Goal: Information Seeking & Learning: Learn about a topic

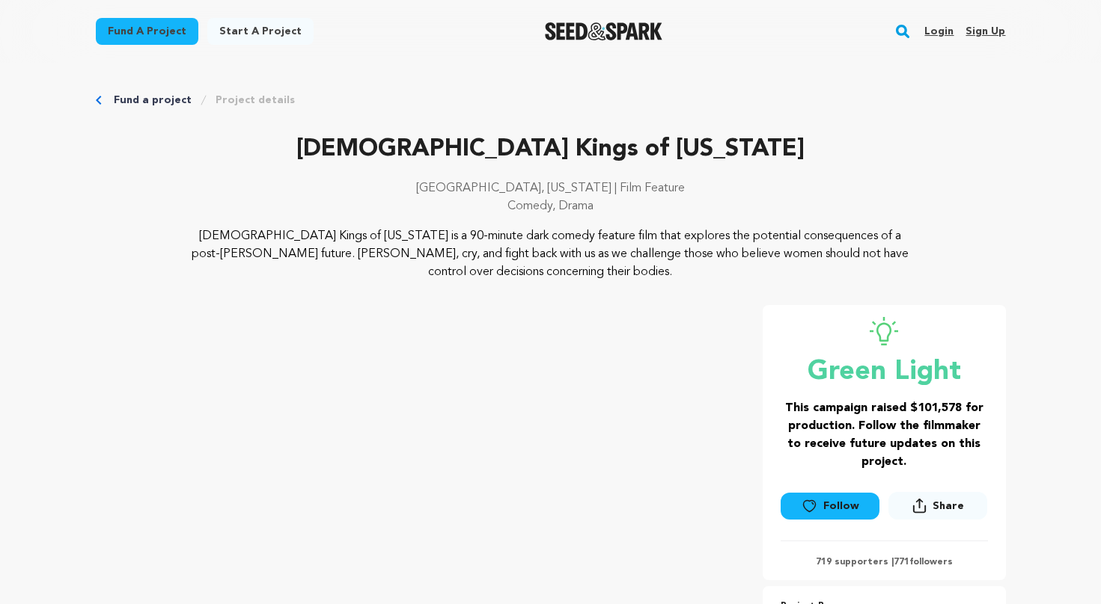
scroll to position [2719, 0]
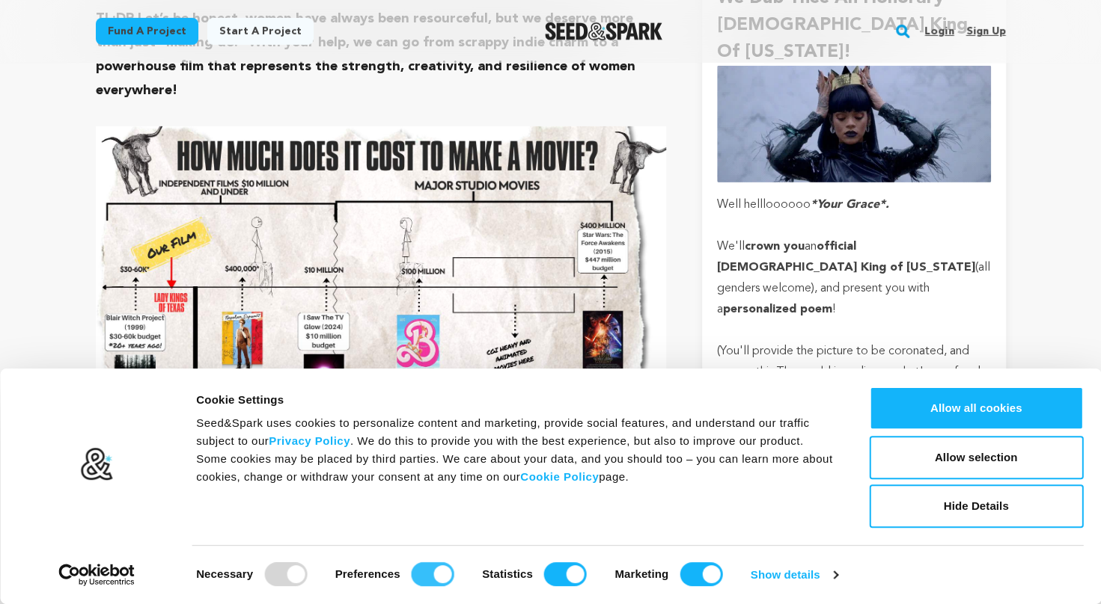
click at [438, 574] on input "Preferences" at bounding box center [432, 575] width 43 height 24
checkbox input "false"
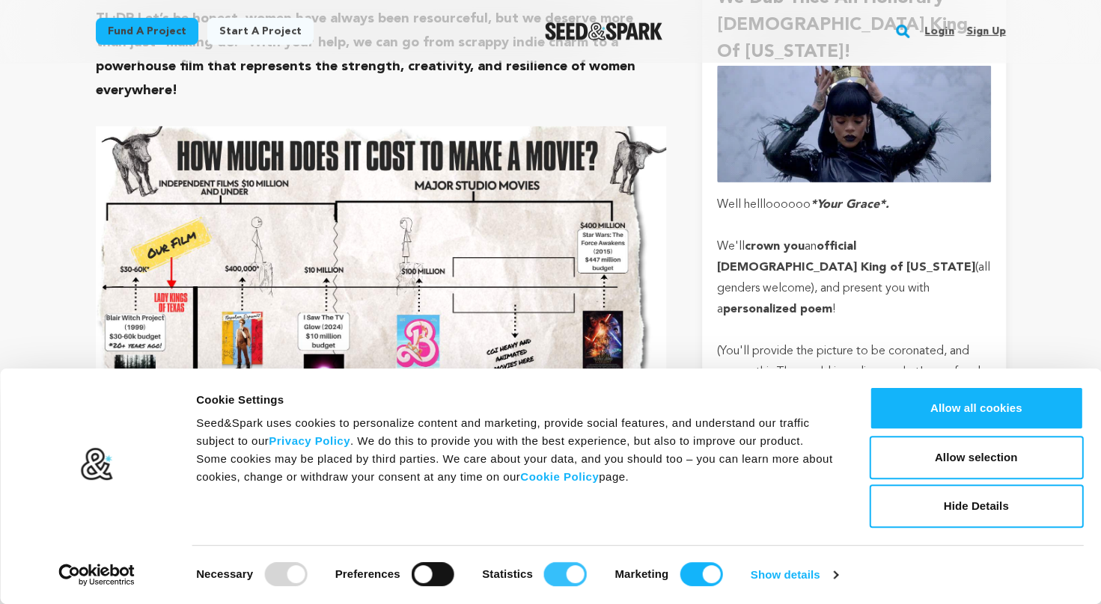
click at [565, 577] on input "Statistics" at bounding box center [565, 575] width 43 height 24
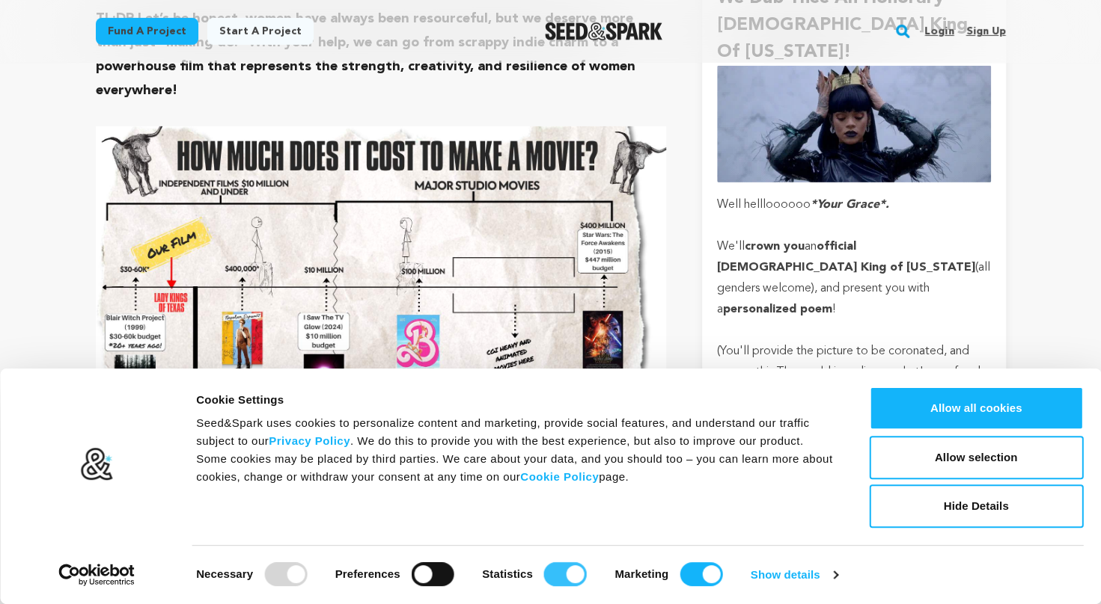
checkbox input "false"
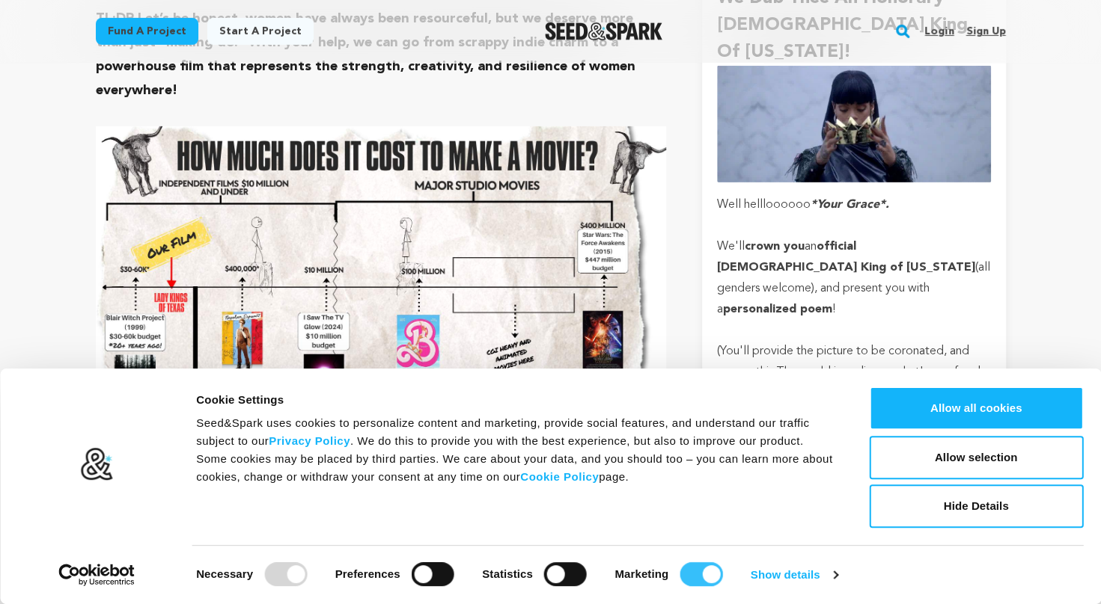
click at [701, 573] on input "Marketing" at bounding box center [700, 575] width 43 height 24
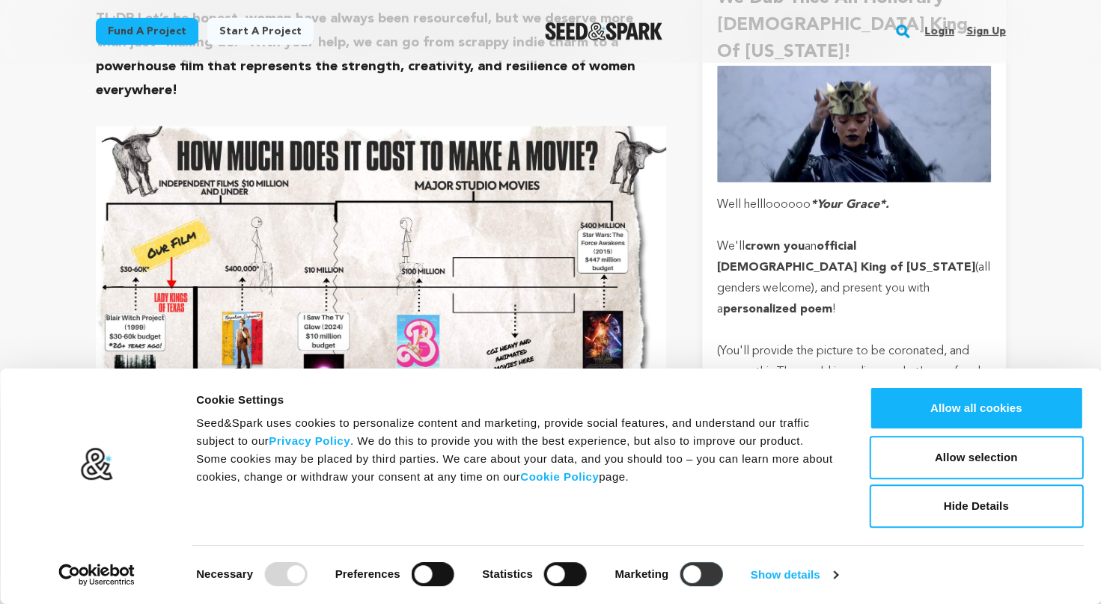
click at [682, 578] on input "Marketing" at bounding box center [700, 575] width 43 height 24
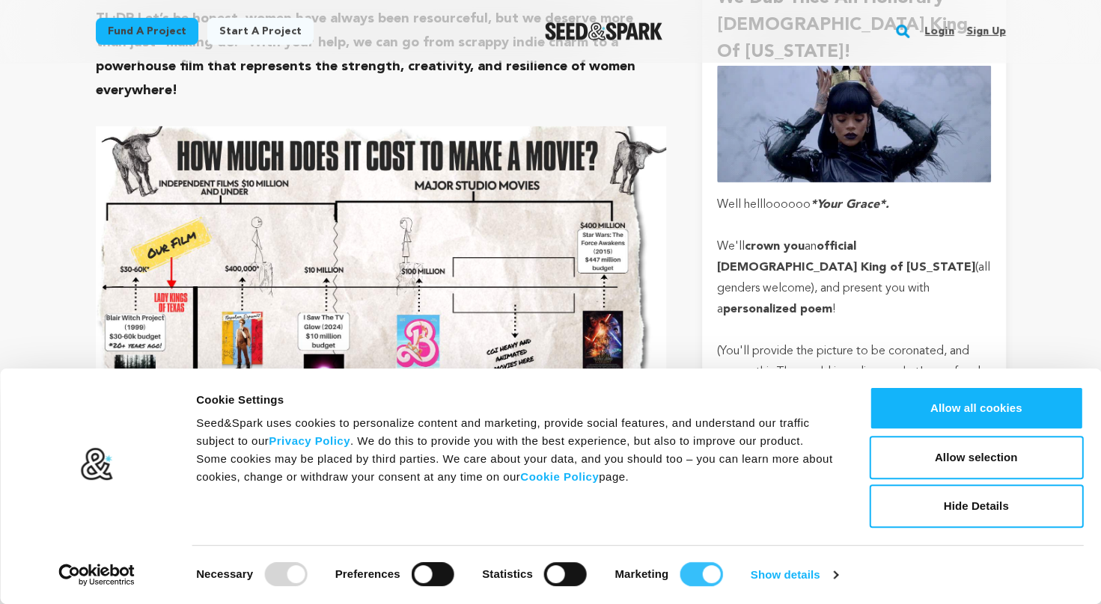
click at [697, 569] on input "Marketing" at bounding box center [700, 575] width 43 height 24
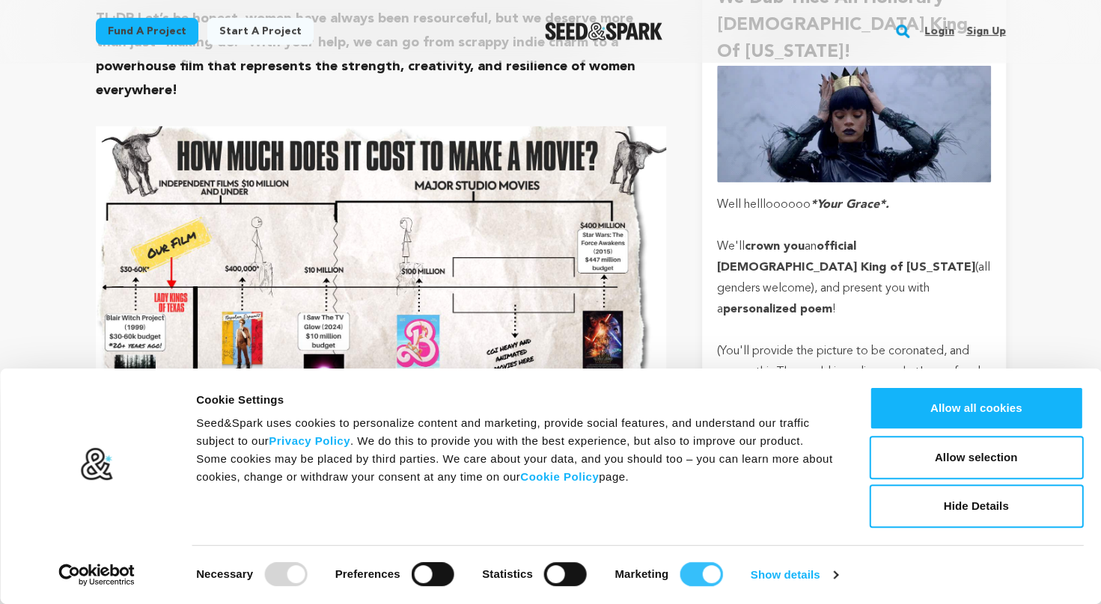
checkbox input "false"
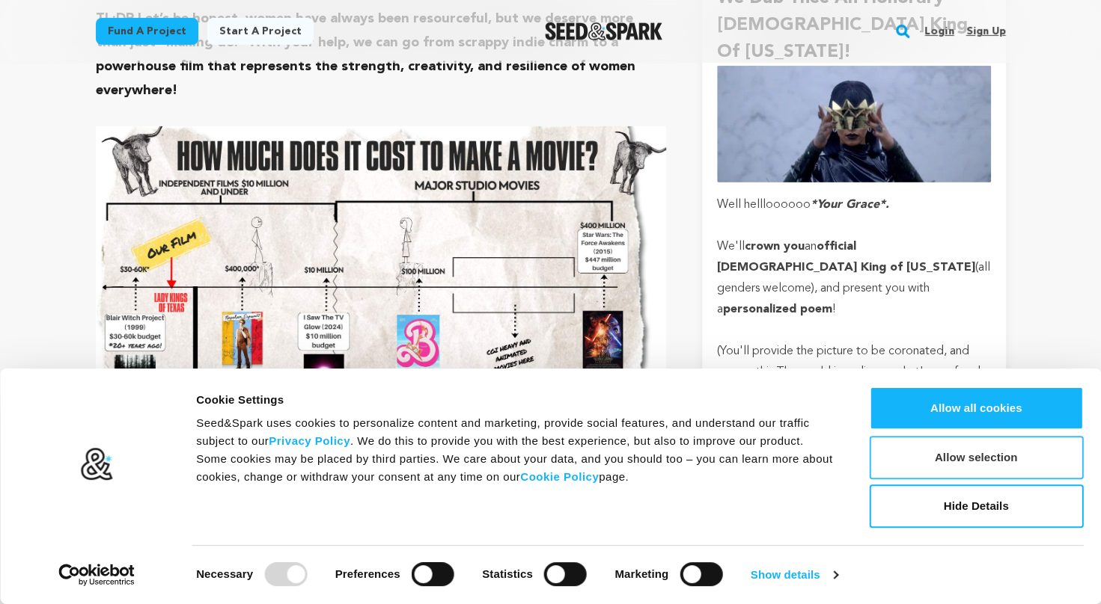
click at [970, 467] on button "Allow selection" at bounding box center [976, 457] width 214 height 43
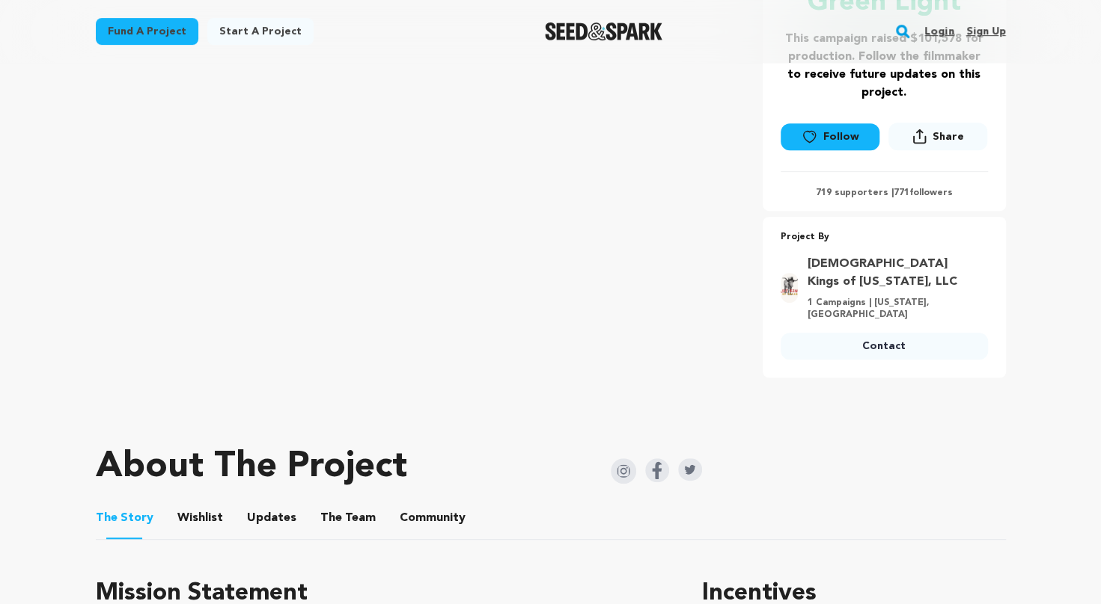
scroll to position [0, 0]
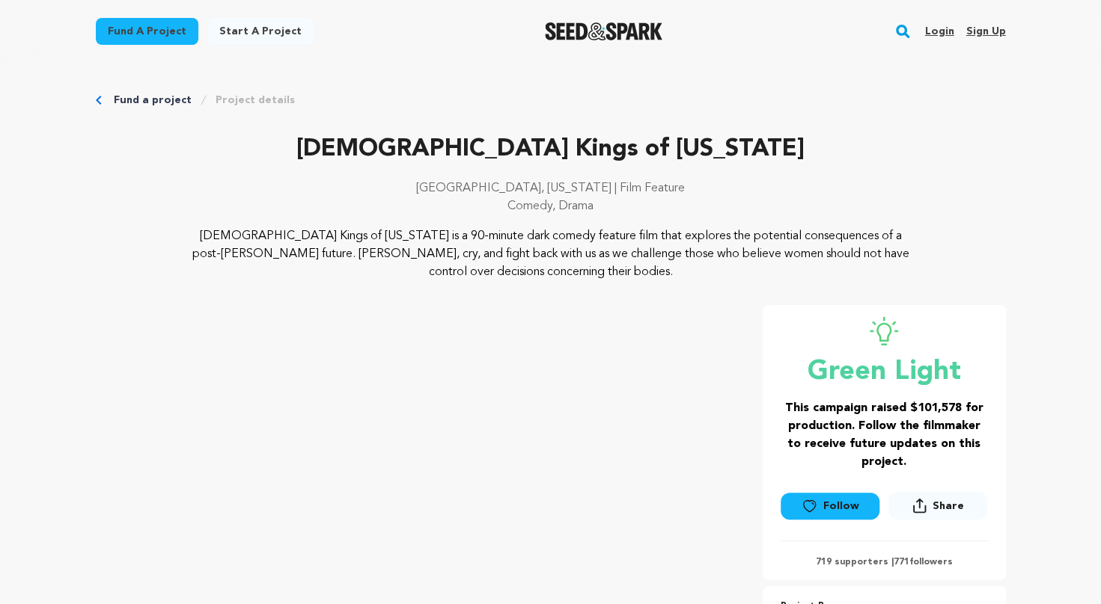
click at [165, 36] on link "Fund a project" at bounding box center [147, 31] width 102 height 27
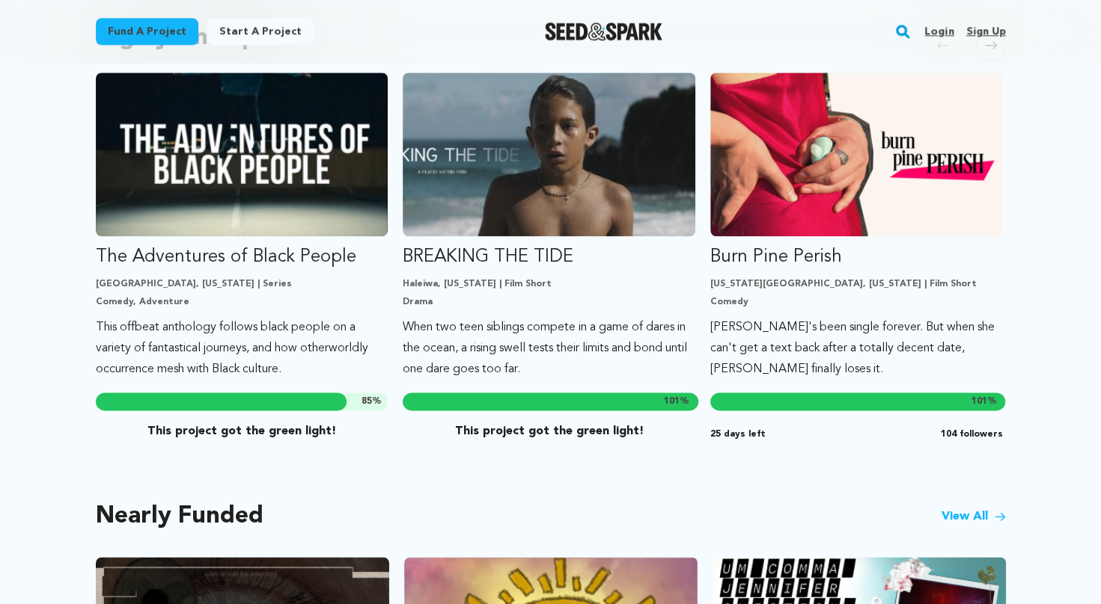
scroll to position [845, 0]
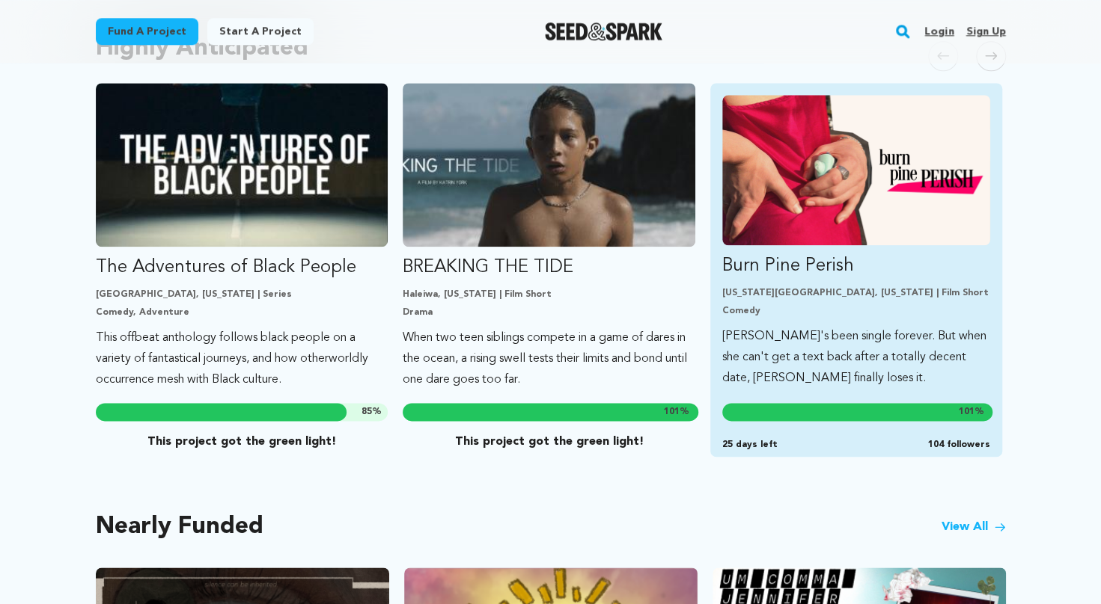
click at [813, 254] on p "Burn Pine Perish" at bounding box center [856, 266] width 269 height 24
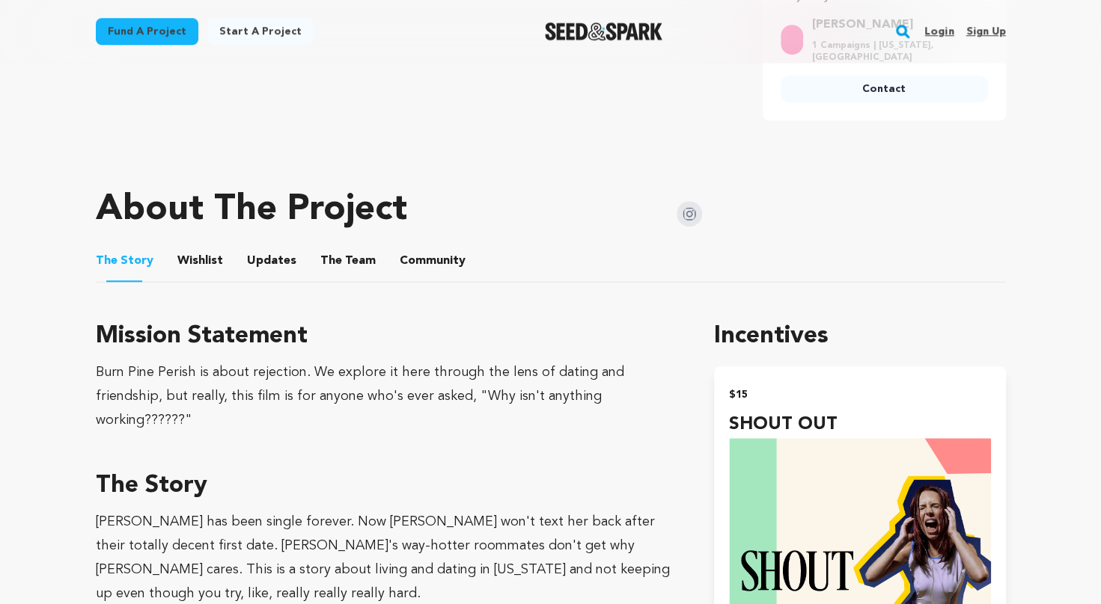
scroll to position [635, 0]
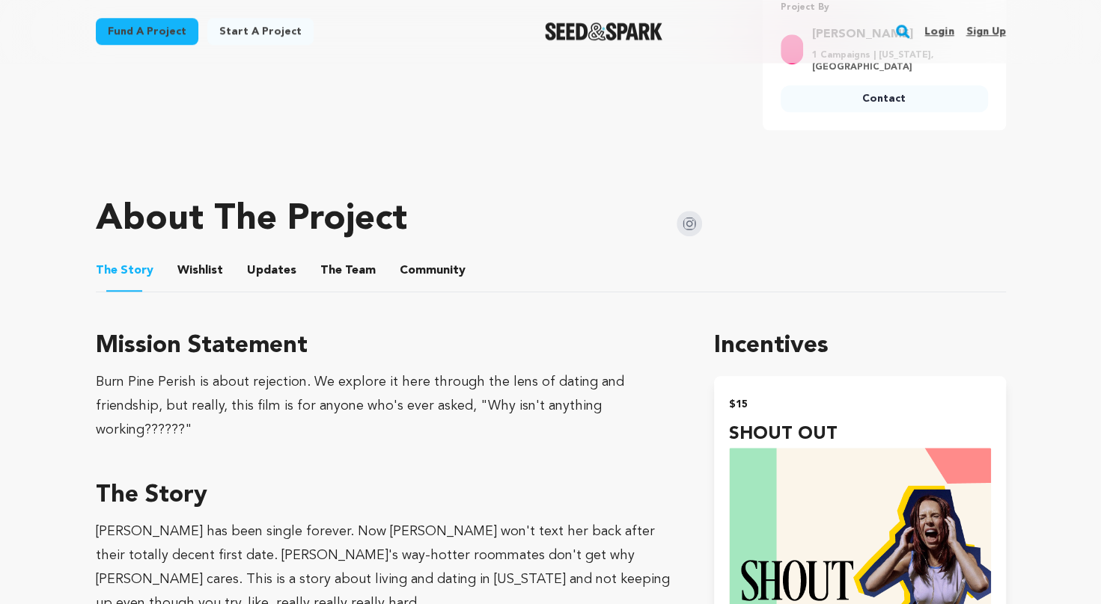
click at [343, 257] on button "The Team" at bounding box center [348, 274] width 36 height 36
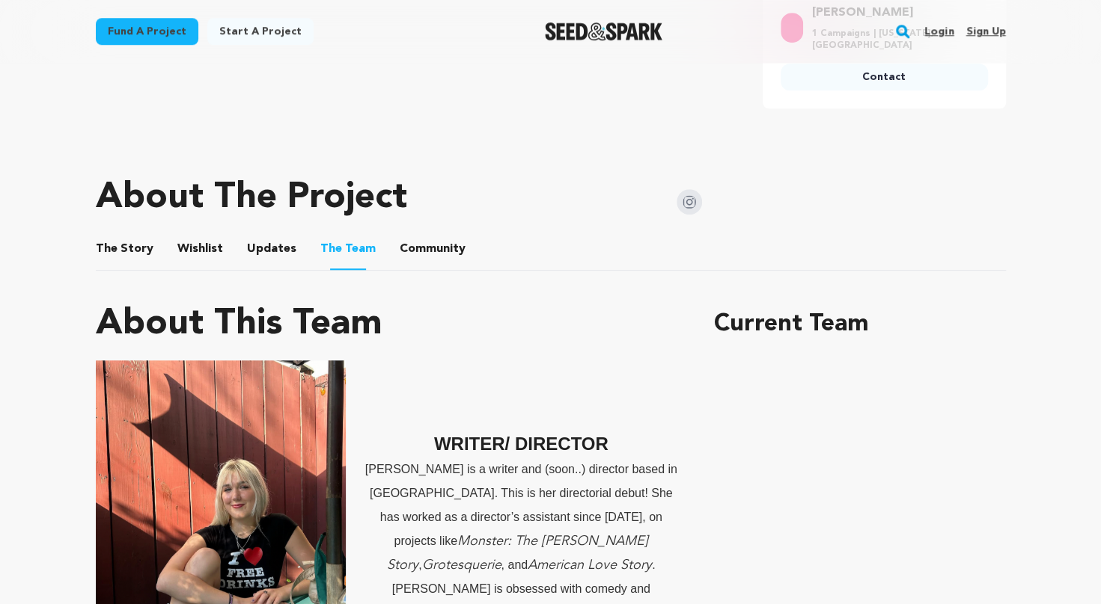
scroll to position [634, 0]
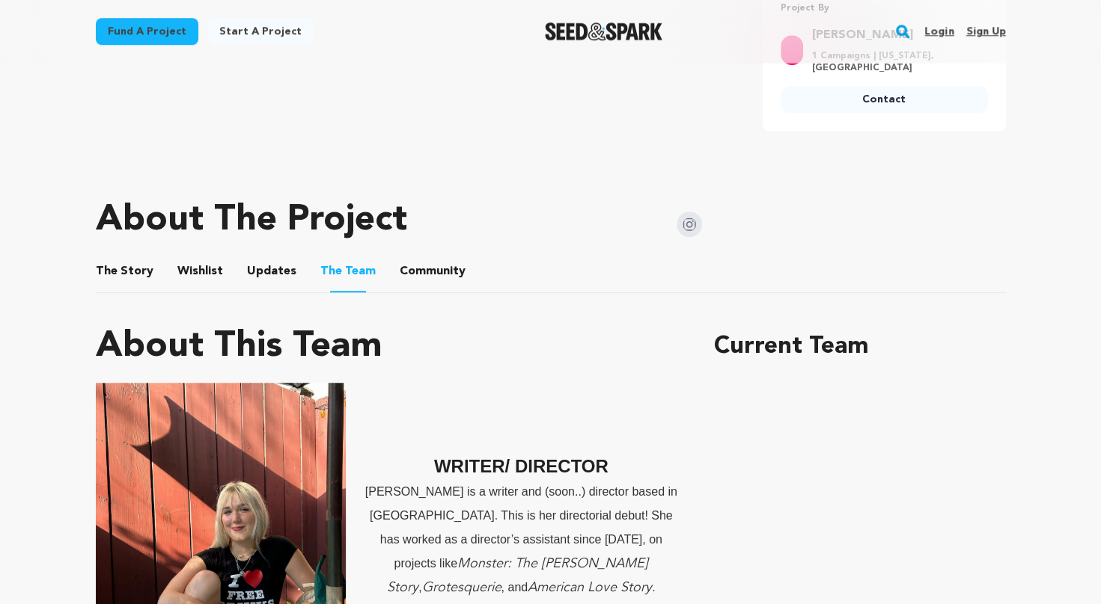
click at [129, 261] on button "The Story" at bounding box center [124, 275] width 36 height 36
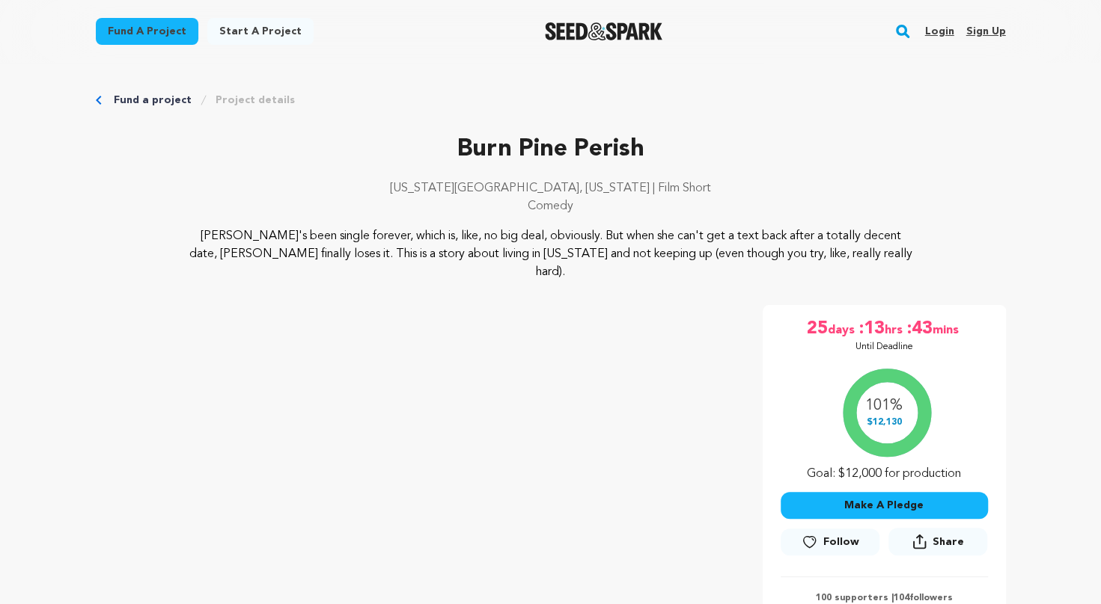
click at [903, 31] on rect "button" at bounding box center [902, 31] width 18 height 18
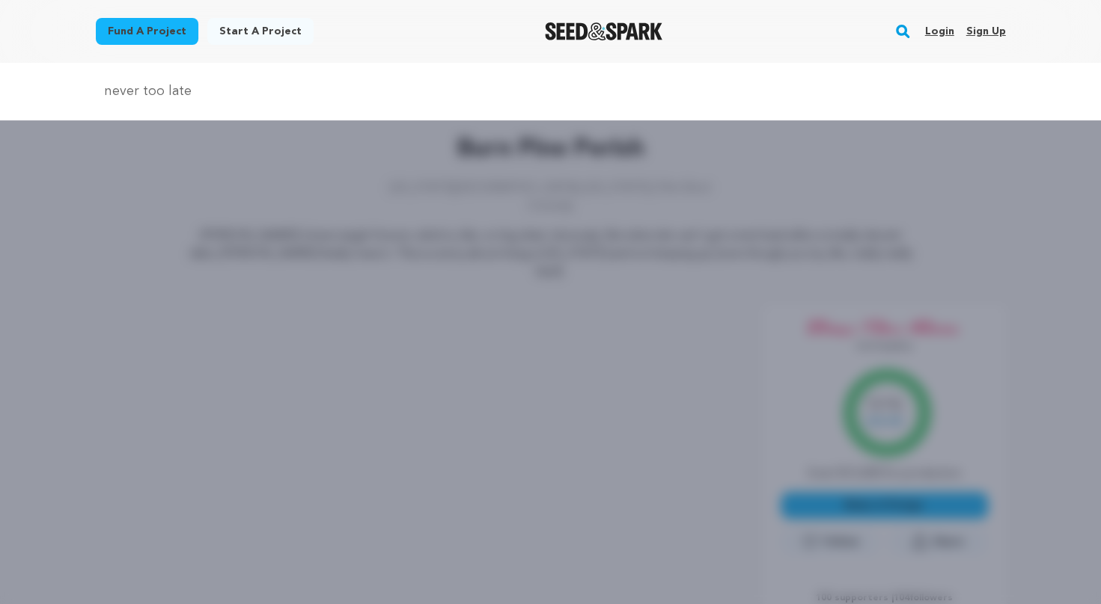
type input "never too late"
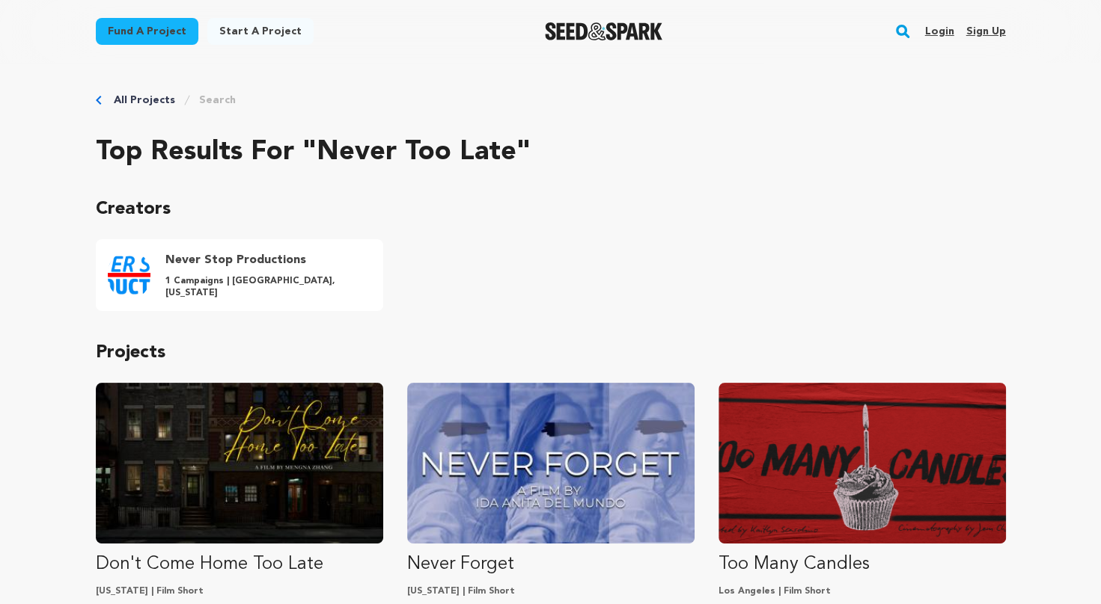
click at [905, 31] on rect "button" at bounding box center [902, 31] width 18 height 18
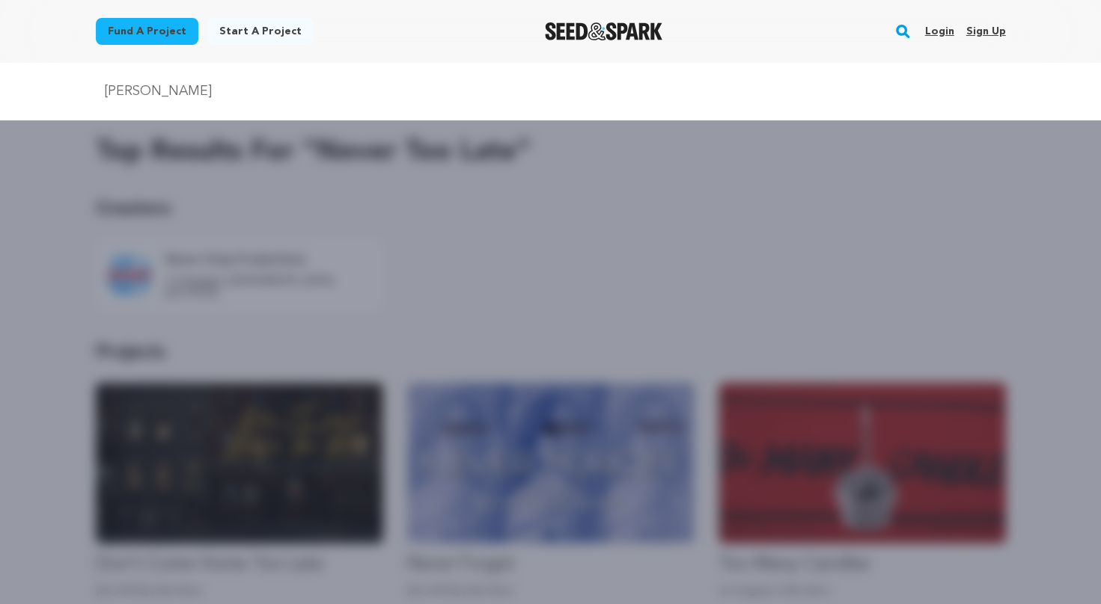
type input "steve lichenstein"
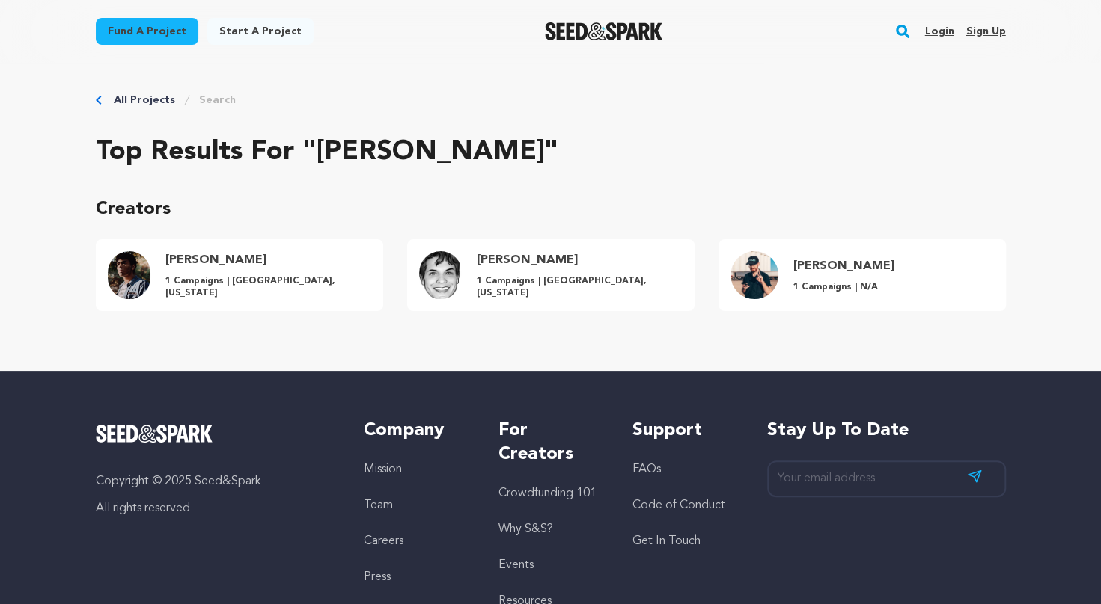
click at [908, 29] on rect "button" at bounding box center [902, 31] width 18 height 18
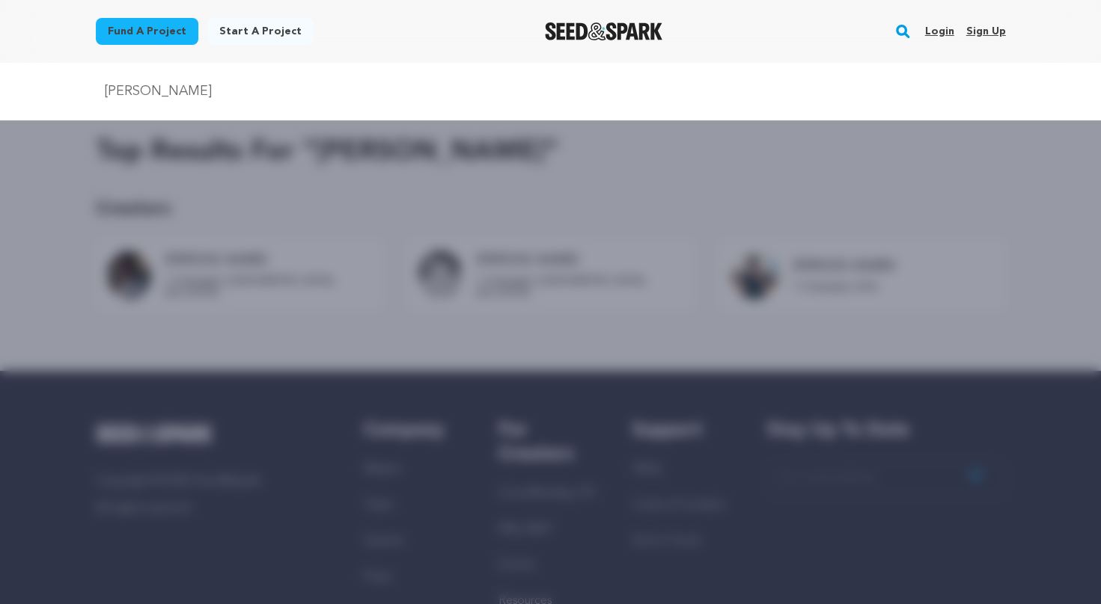
type input "jason lauritz"
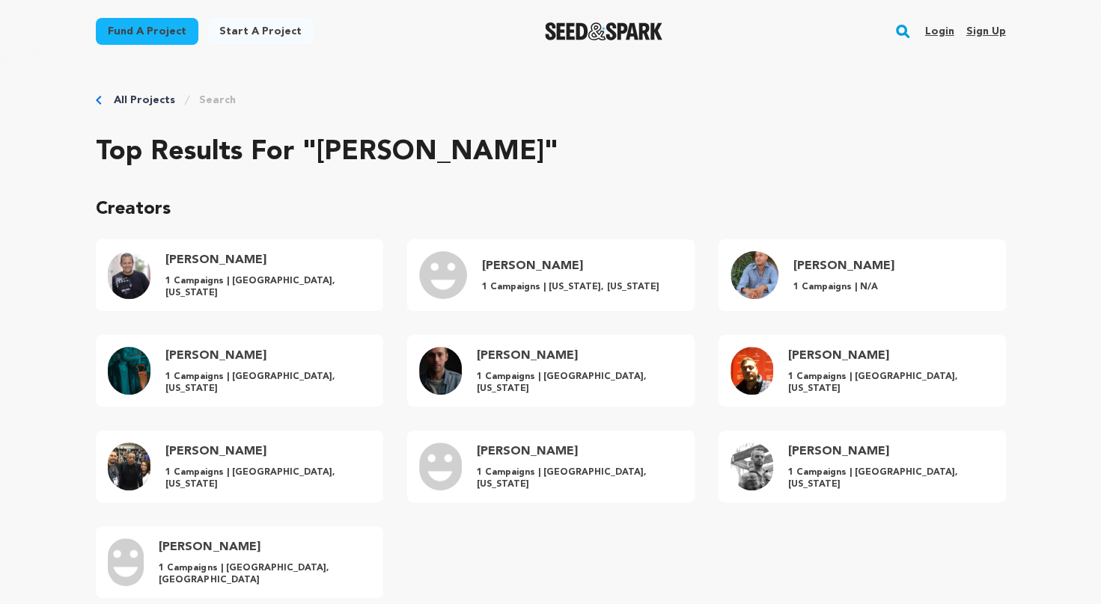
click at [905, 30] on rect "button" at bounding box center [902, 31] width 18 height 18
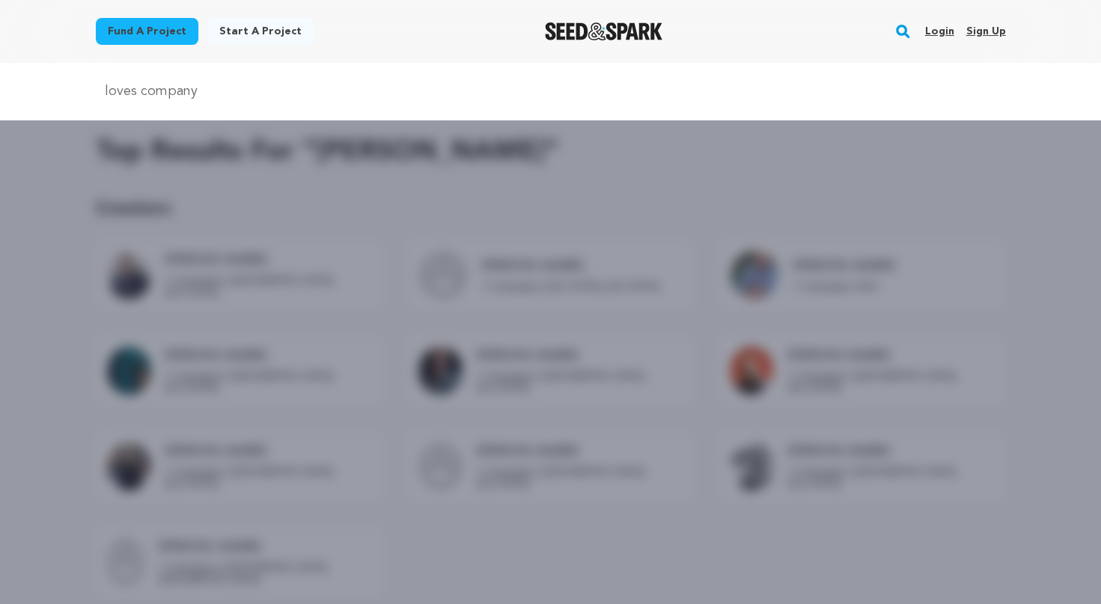
type input "loves company"
